Goal: Task Accomplishment & Management: Use online tool/utility

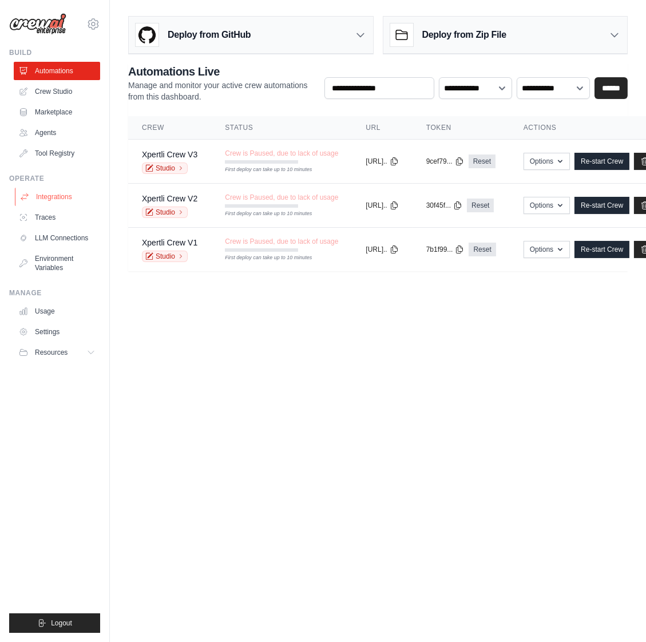
click at [55, 203] on link "Integrations" at bounding box center [58, 197] width 86 height 18
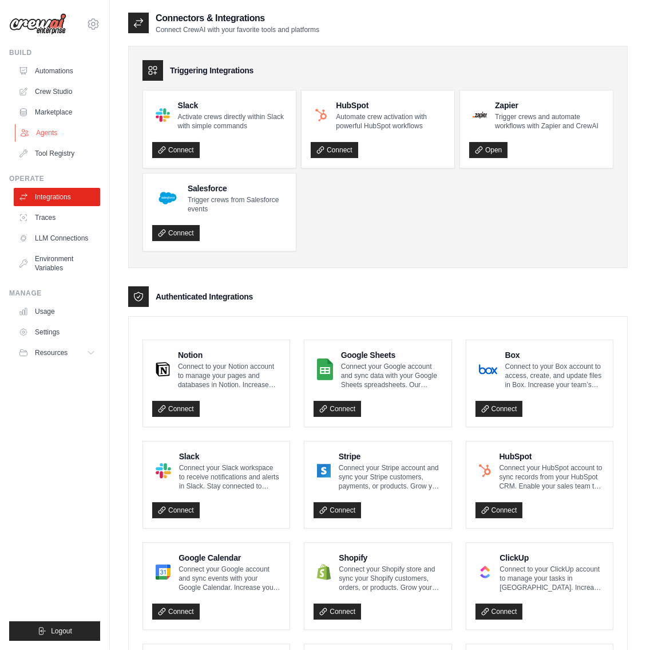
click at [58, 132] on link "Agents" at bounding box center [58, 133] width 86 height 18
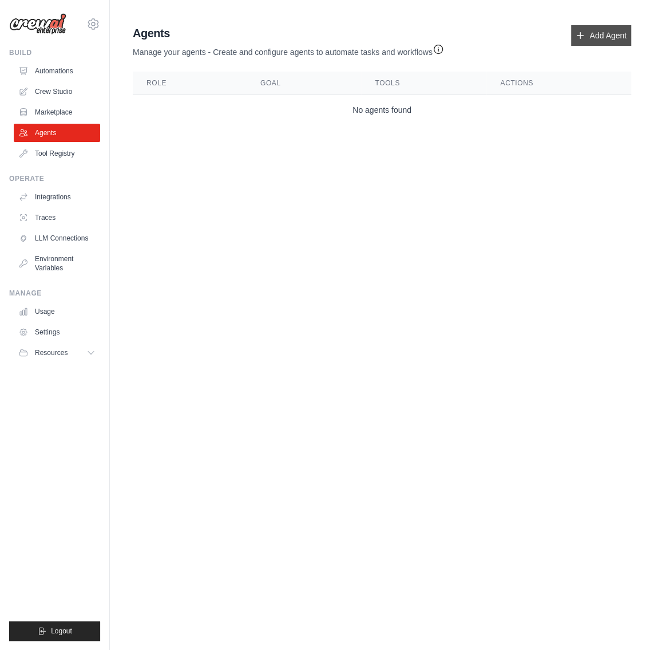
click at [587, 34] on link "Add Agent" at bounding box center [601, 35] width 60 height 21
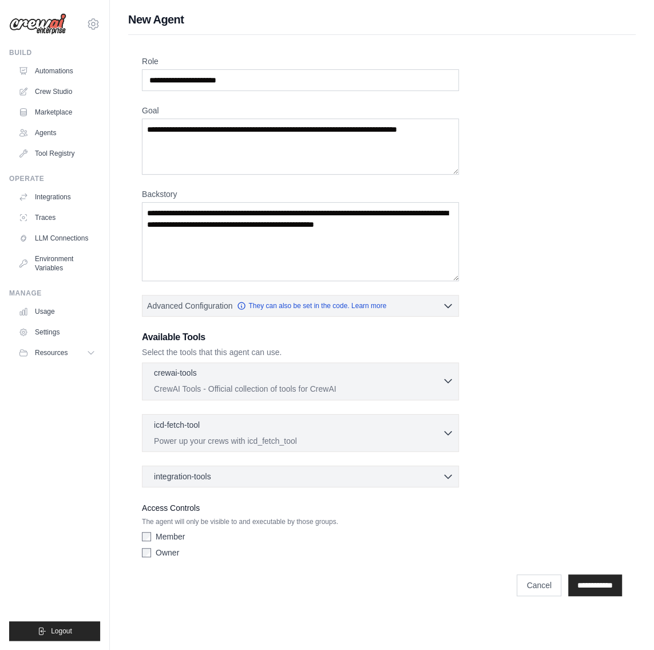
click at [452, 381] on icon "button" at bounding box center [447, 380] width 11 height 11
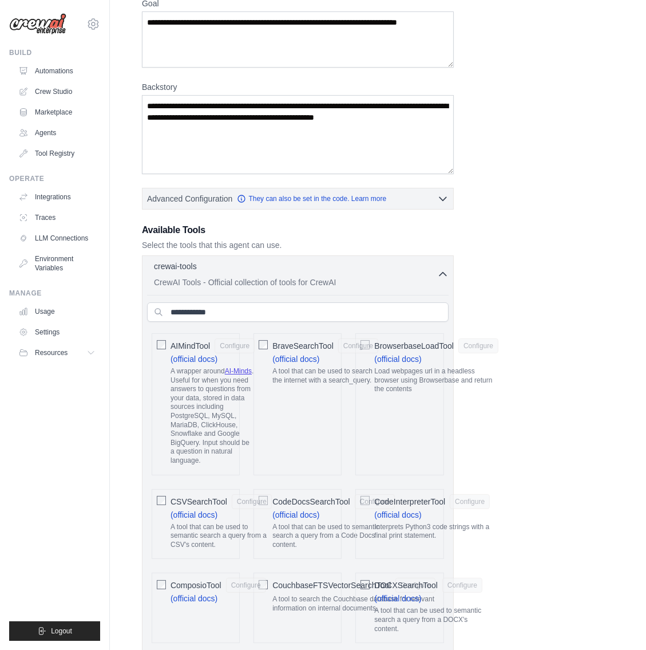
scroll to position [126, 0]
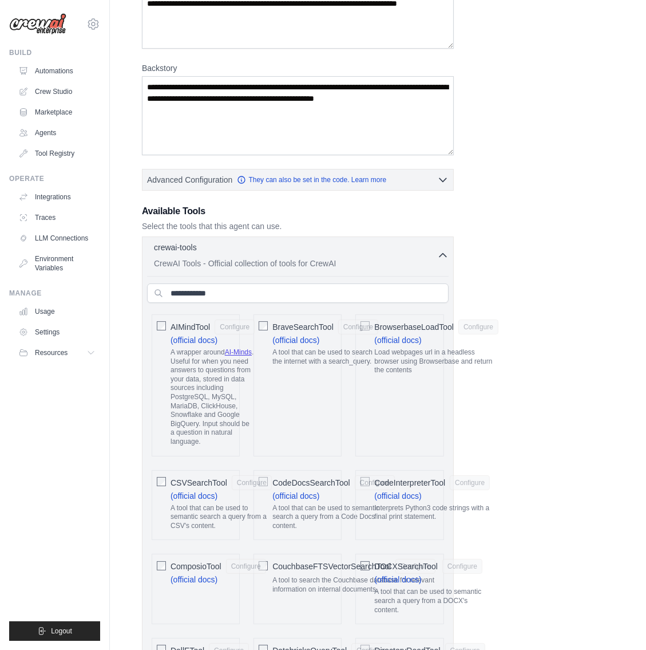
click at [418, 323] on span "BrowserbaseLoadTool" at bounding box center [414, 326] width 80 height 11
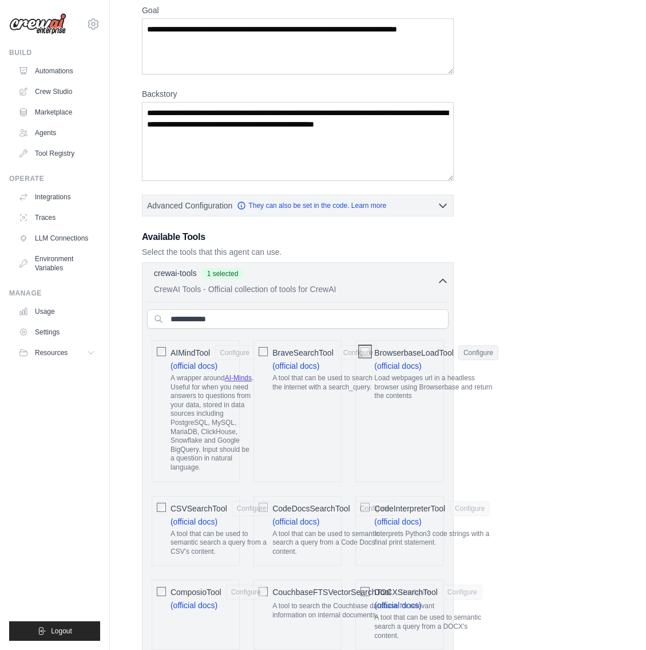
scroll to position [0, 0]
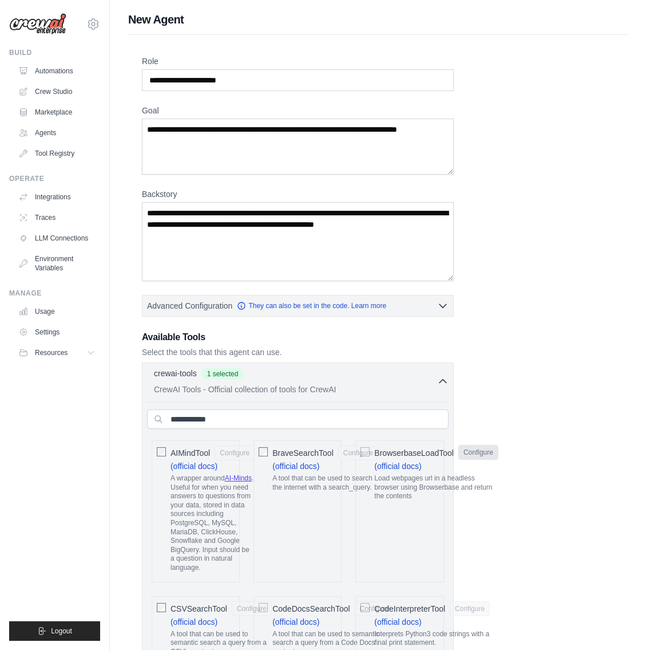
click at [480, 452] on button "Configure" at bounding box center [478, 452] width 40 height 15
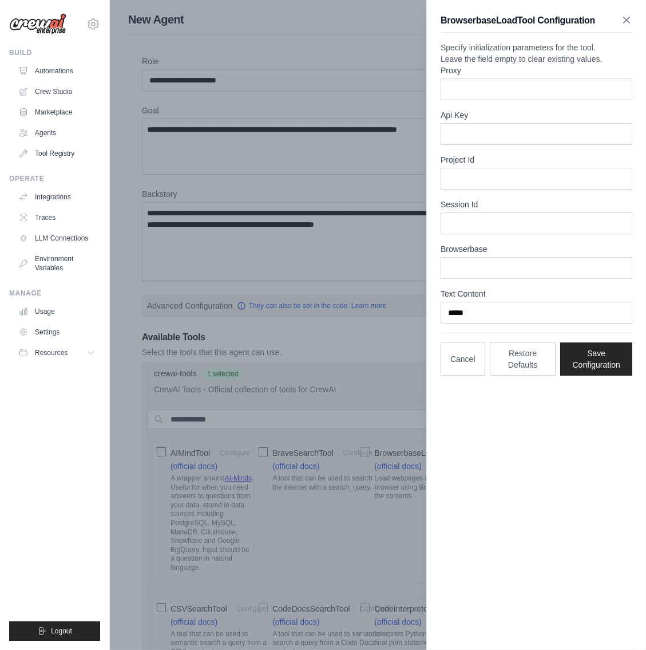
click at [630, 17] on icon "button" at bounding box center [626, 19] width 11 height 11
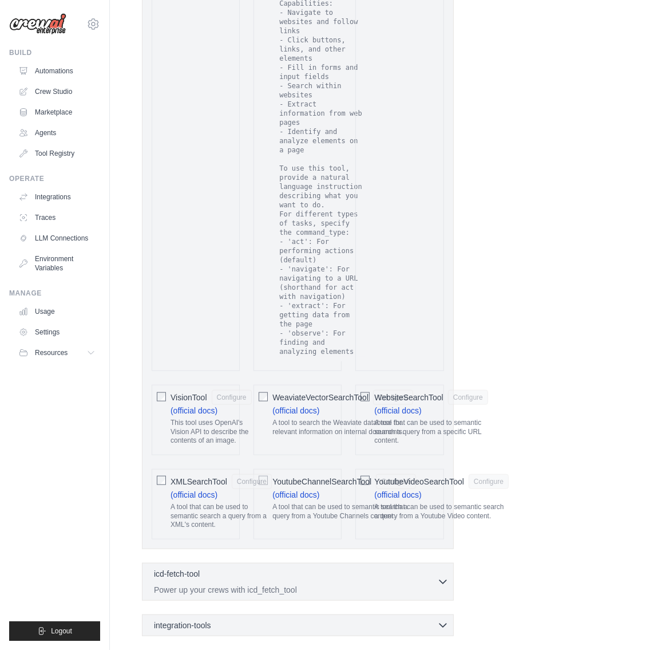
scroll to position [2195, 0]
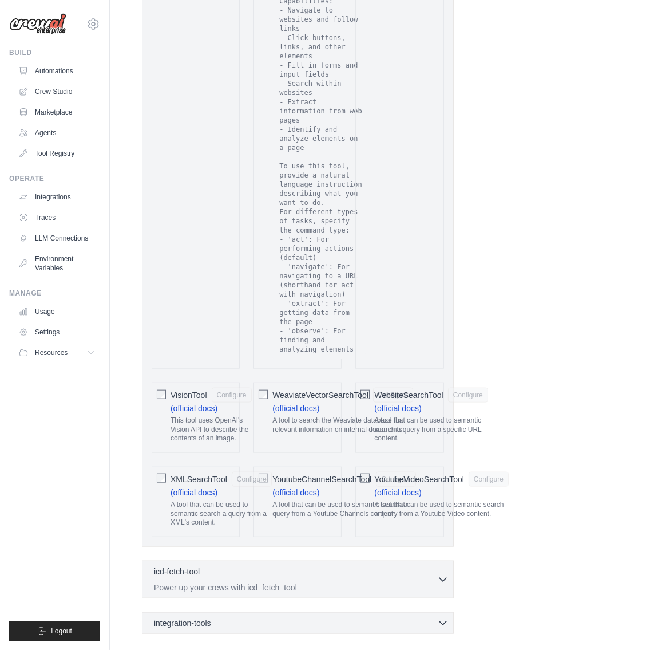
click at [441, 389] on span "WebsiteSearchTool" at bounding box center [408, 394] width 69 height 11
click at [461, 387] on button "Configure" at bounding box center [468, 394] width 40 height 15
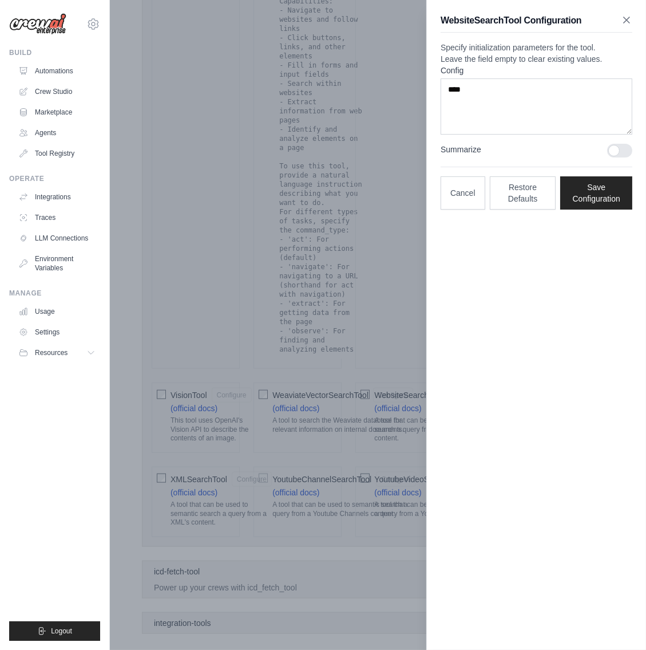
click at [625, 22] on icon "button" at bounding box center [627, 20] width 6 height 6
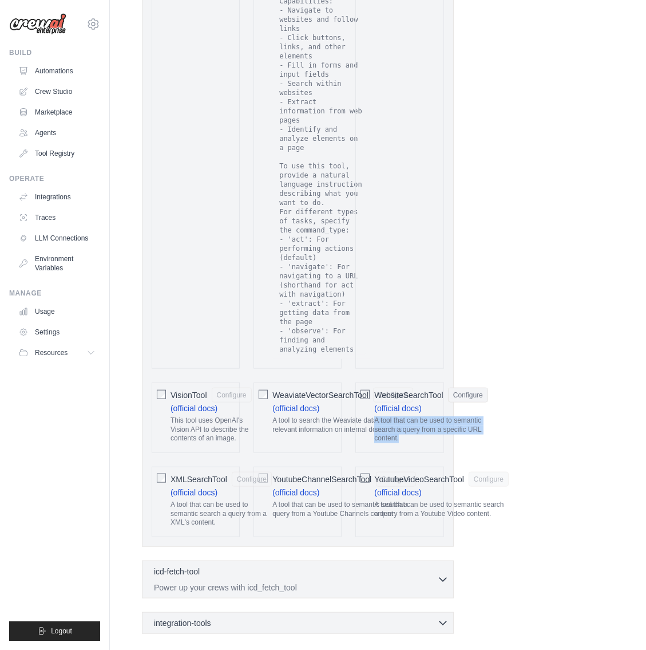
drag, startPoint x: 430, startPoint y: 427, endPoint x: 448, endPoint y: 393, distance: 38.9
click at [448, 393] on label "WebsiteSearchTool Configure (official docs) A tool that can be used to semantic…" at bounding box center [430, 417] width 113 height 60
click at [56, 89] on link "Crew Studio" at bounding box center [58, 91] width 86 height 18
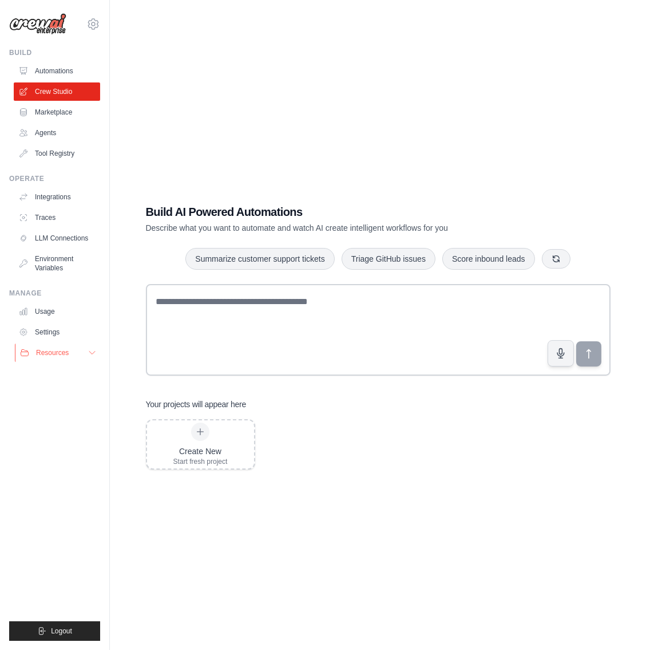
click at [52, 350] on span "Resources" at bounding box center [52, 352] width 33 height 9
click at [46, 109] on link "Marketplace" at bounding box center [58, 112] width 86 height 18
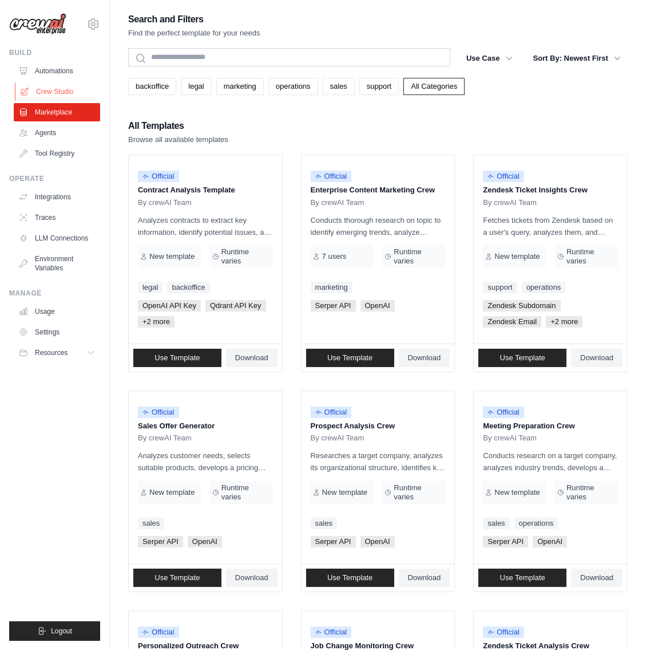
click at [52, 94] on link "Crew Studio" at bounding box center [58, 91] width 86 height 18
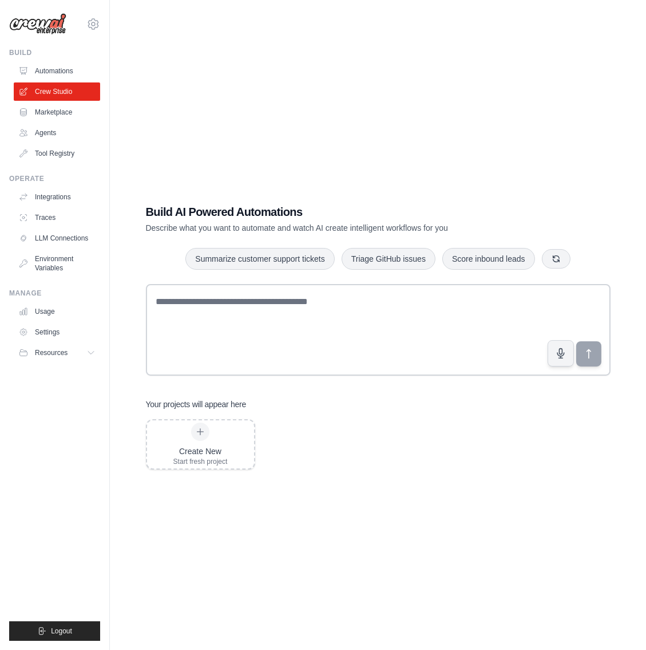
click at [55, 74] on link "Automations" at bounding box center [57, 71] width 86 height 18
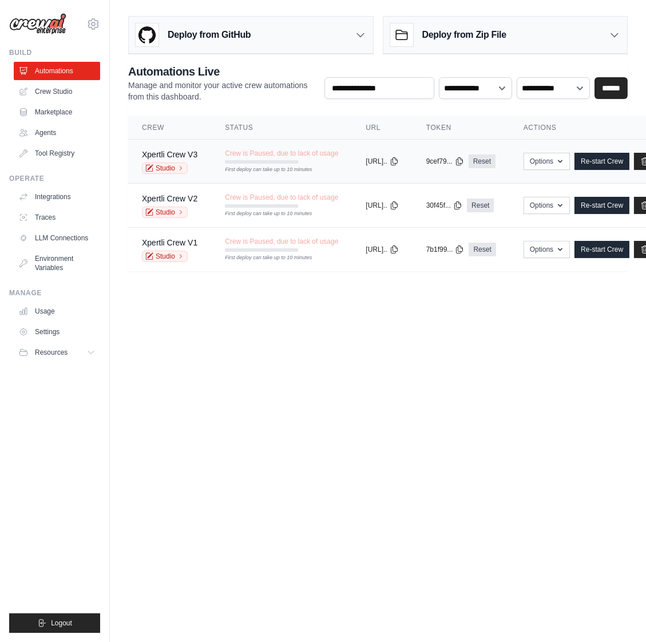
click at [183, 149] on div "Xpertli Crew V3" at bounding box center [170, 154] width 56 height 11
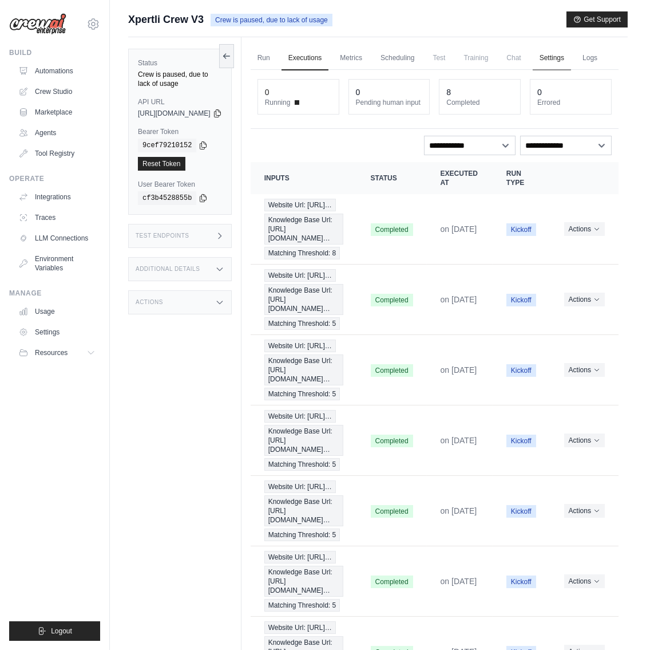
click at [571, 63] on link "Settings" at bounding box center [552, 58] width 38 height 24
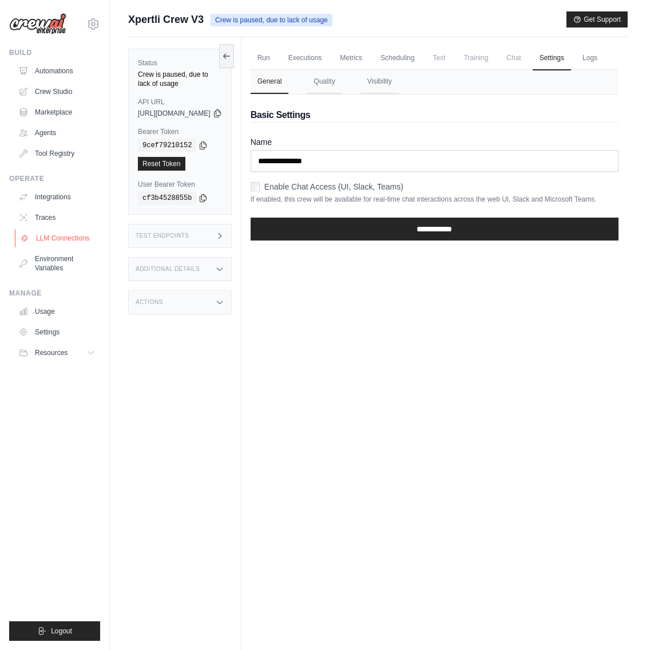
click at [62, 234] on link "LLM Connections" at bounding box center [58, 238] width 86 height 18
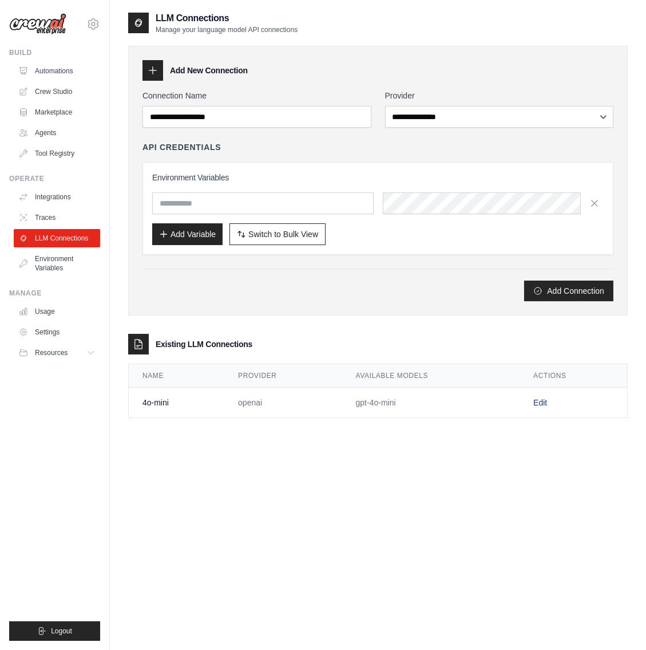
click at [537, 404] on link "Edit" at bounding box center [540, 402] width 14 height 9
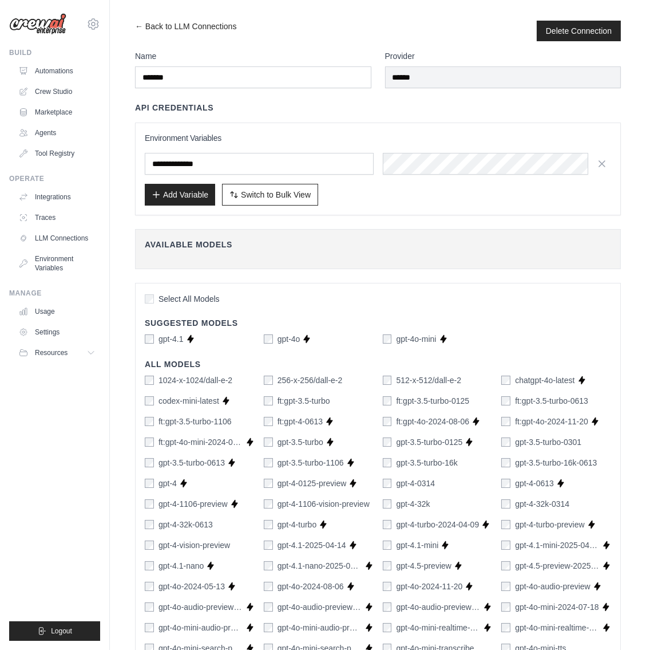
click at [446, 224] on div "**********" at bounding box center [378, 573] width 486 height 1047
click at [58, 195] on link "Integrations" at bounding box center [58, 197] width 86 height 18
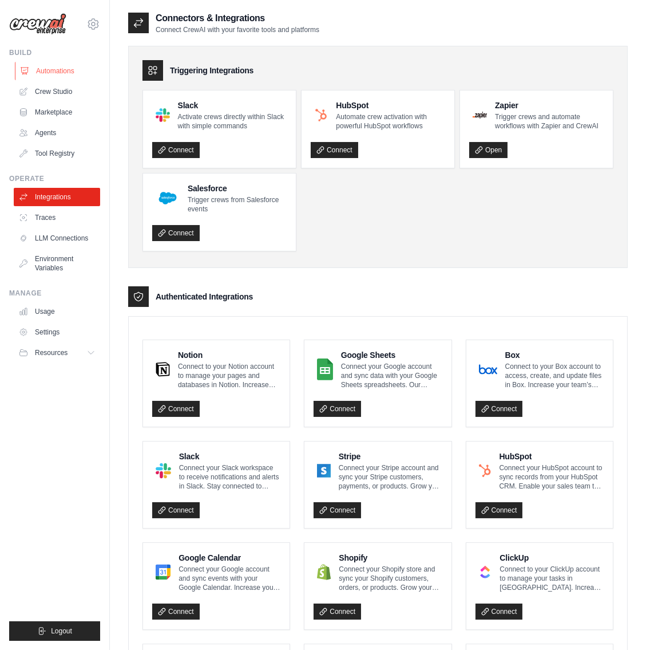
click at [56, 68] on link "Automations" at bounding box center [58, 71] width 86 height 18
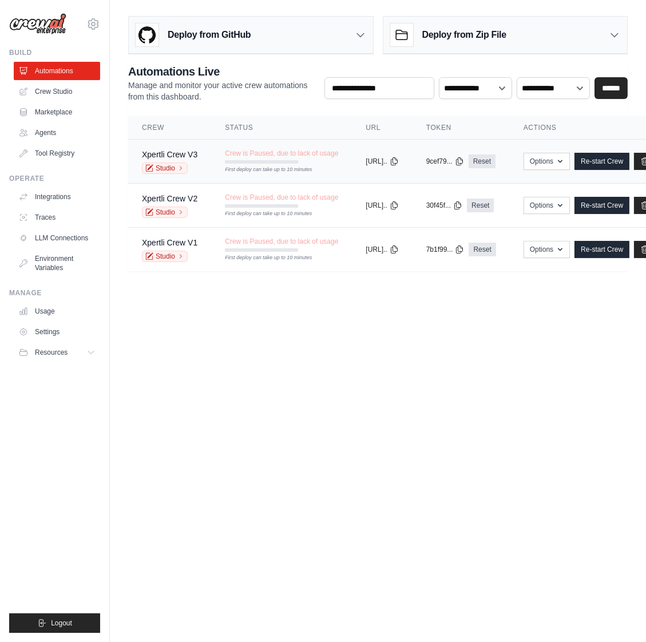
click at [242, 157] on span "Crew is Paused, due to lack of usage" at bounding box center [281, 153] width 113 height 9
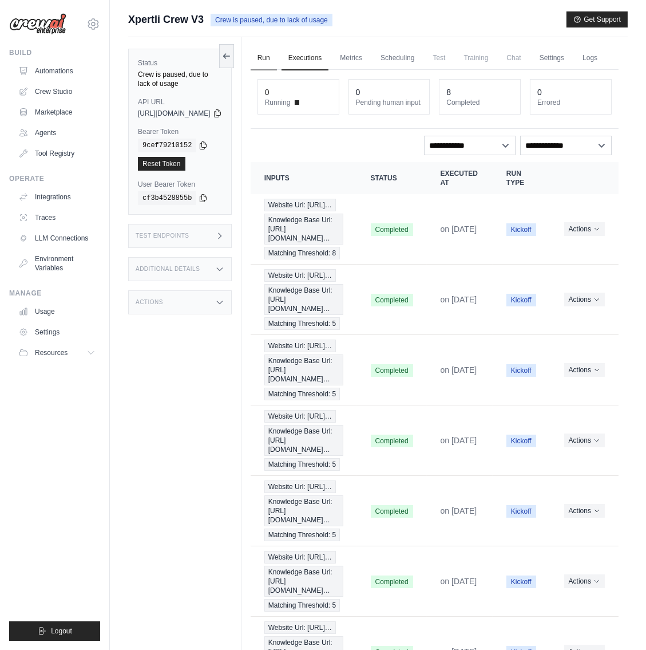
click at [277, 50] on link "Run" at bounding box center [264, 58] width 26 height 24
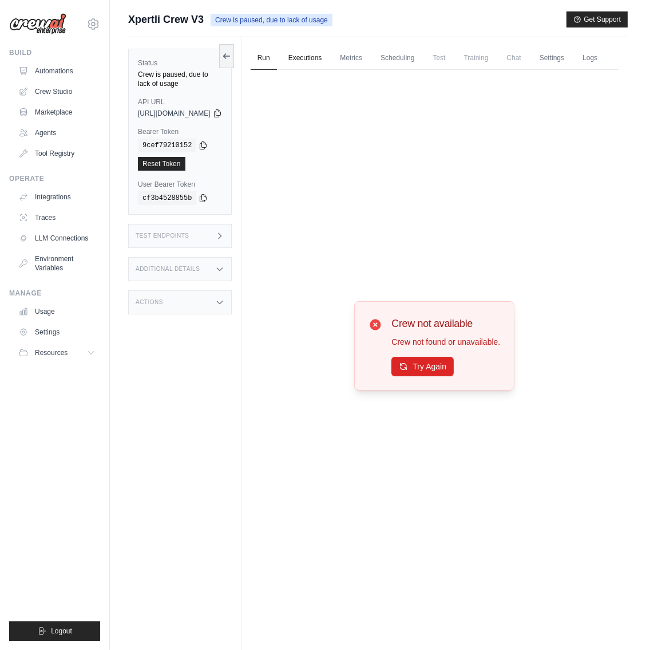
click at [327, 57] on link "Executions" at bounding box center [306, 58] width 48 height 24
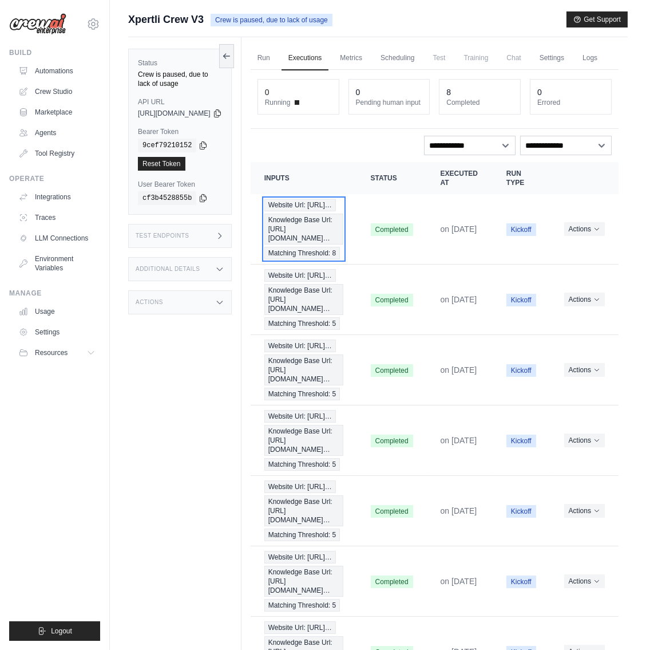
click at [336, 211] on span "Website Url: [URL]…" at bounding box center [300, 205] width 72 height 13
